Goal: Complete application form

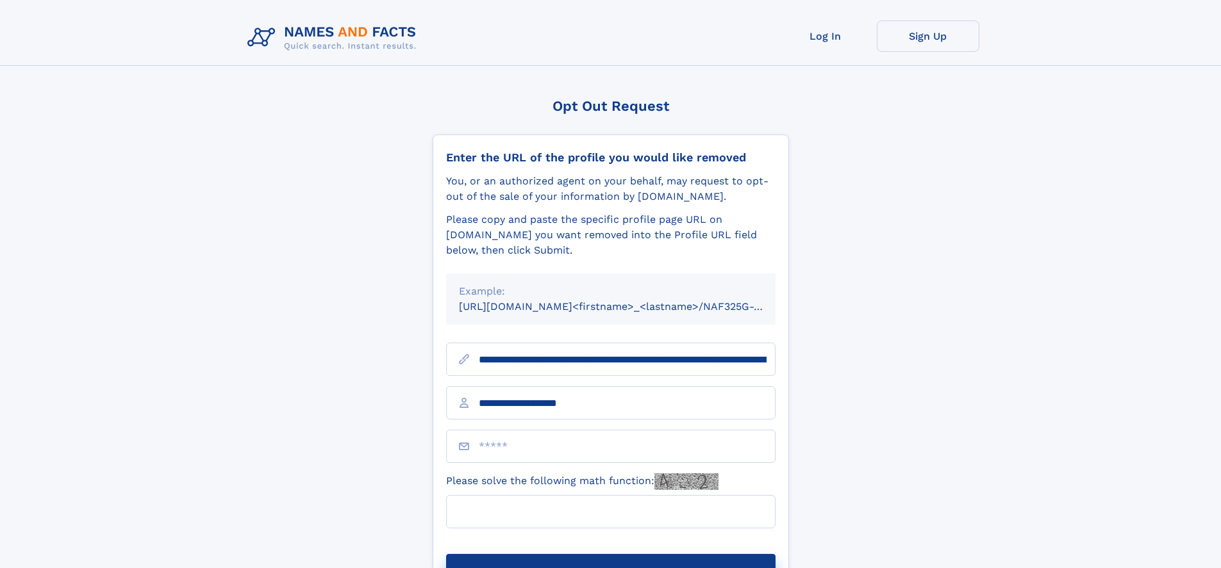
type input "**********"
type input "*"
click at [610, 554] on button "Submit Opt Out Request" at bounding box center [610, 574] width 329 height 41
